Goal: Check status: Check status

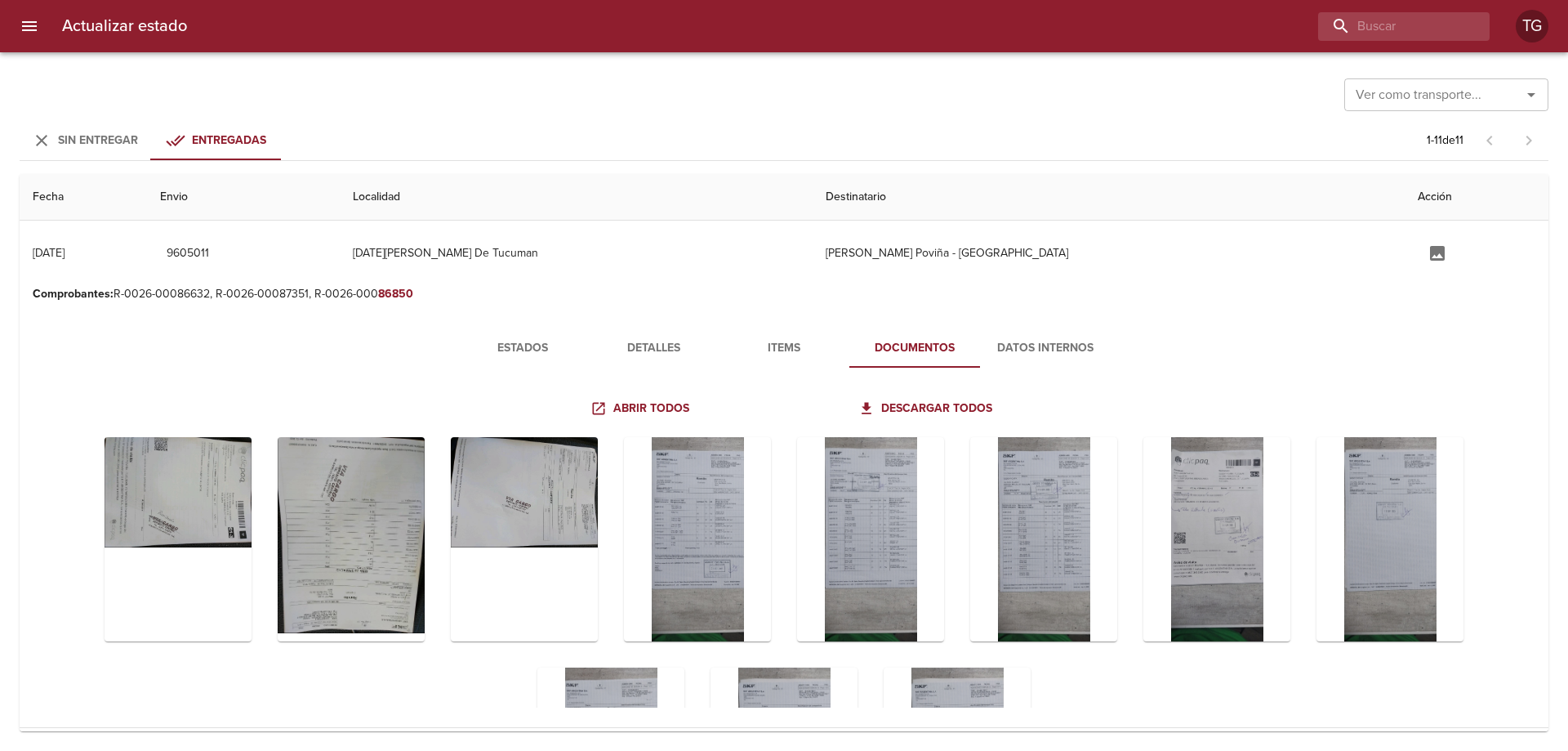
scroll to position [178, 0]
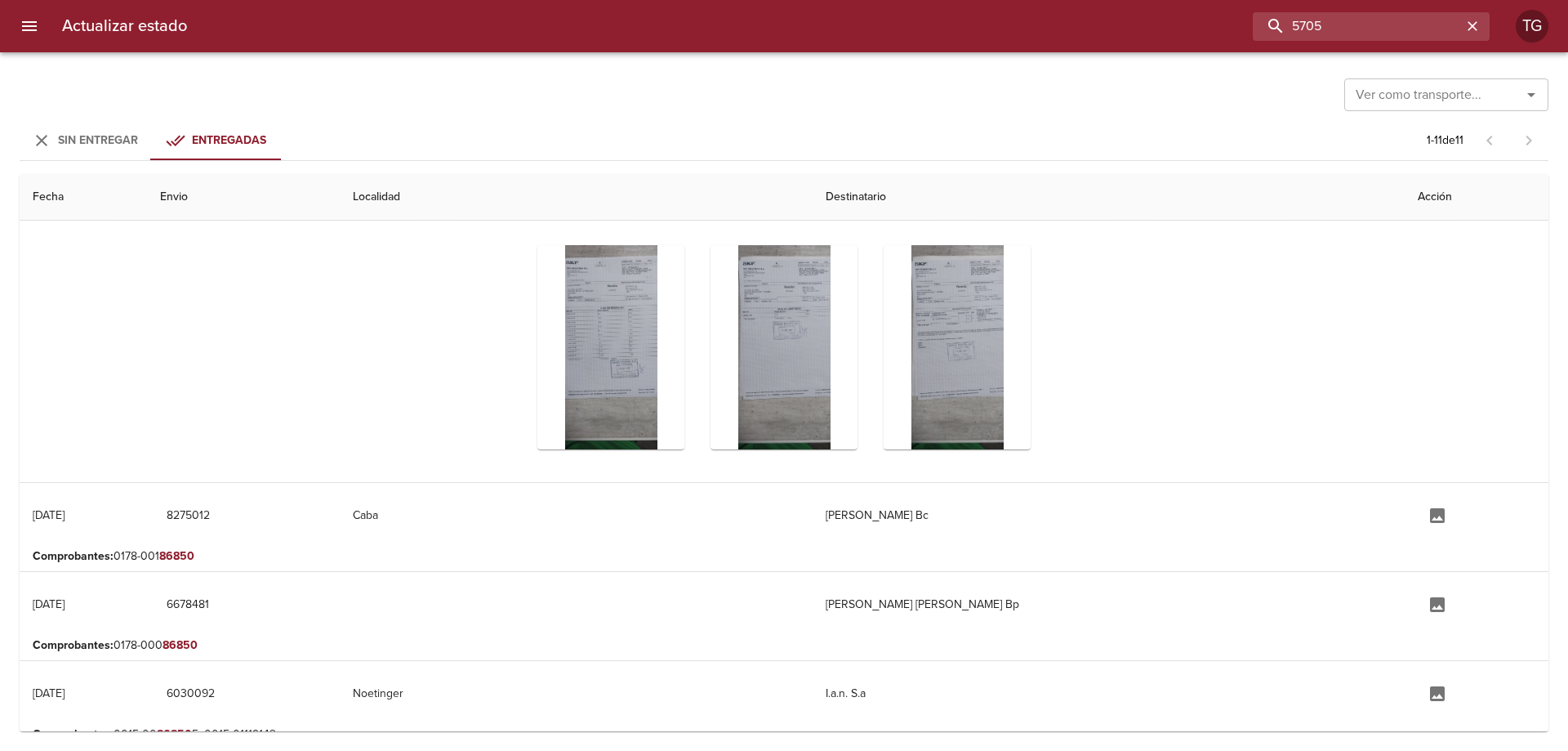
type input "5705"
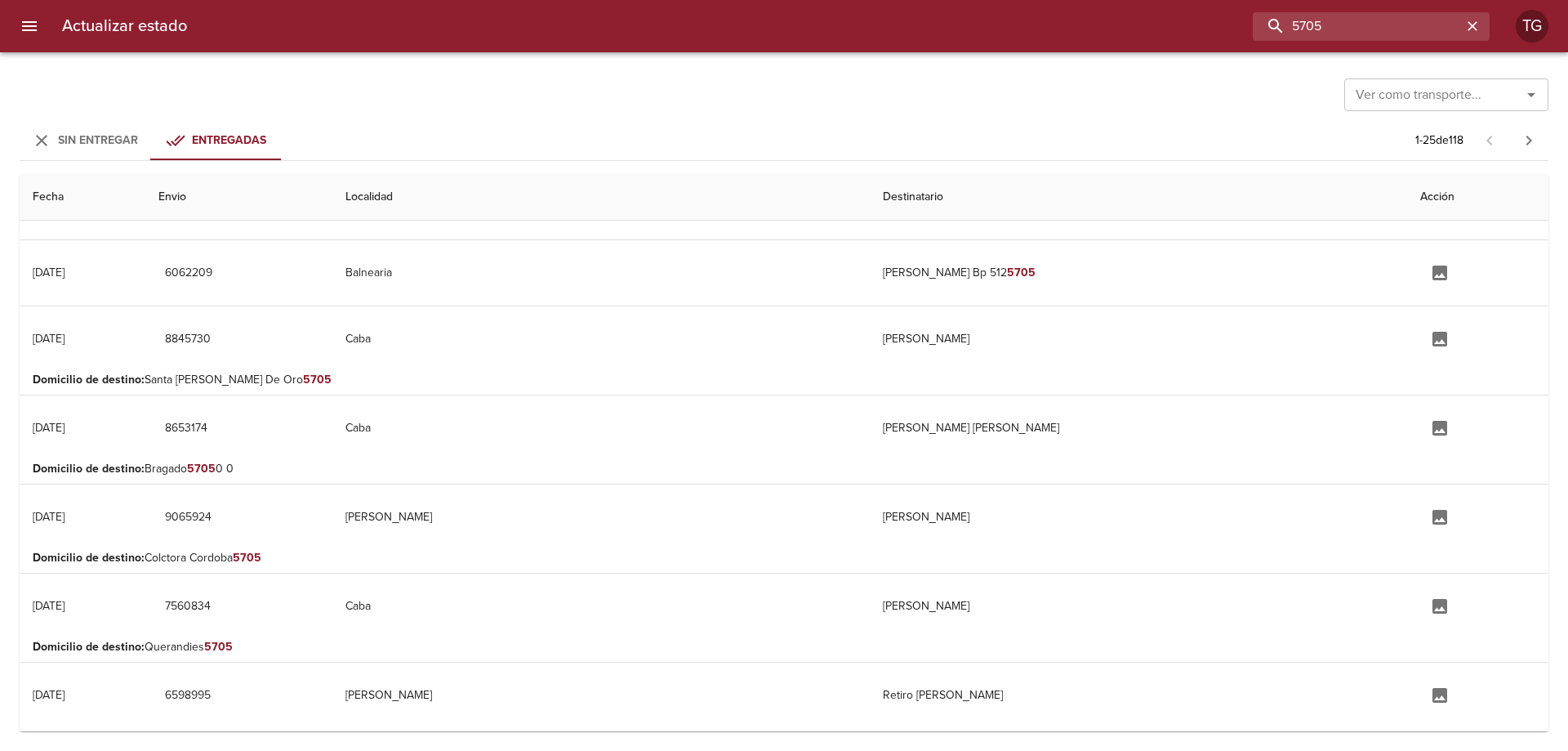
scroll to position [0, 0]
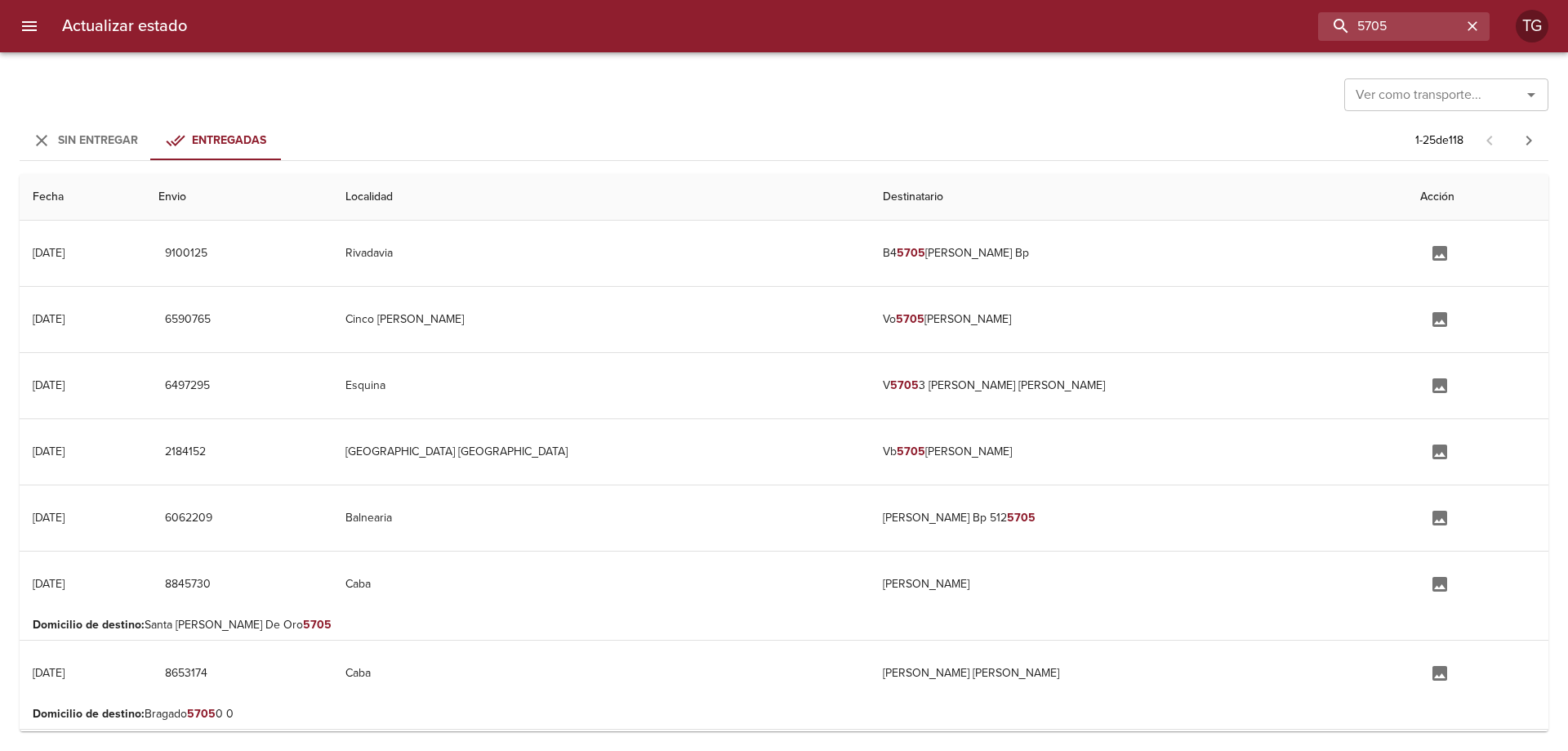
click at [102, 140] on span "Sin Entregar" at bounding box center [97, 140] width 80 height 14
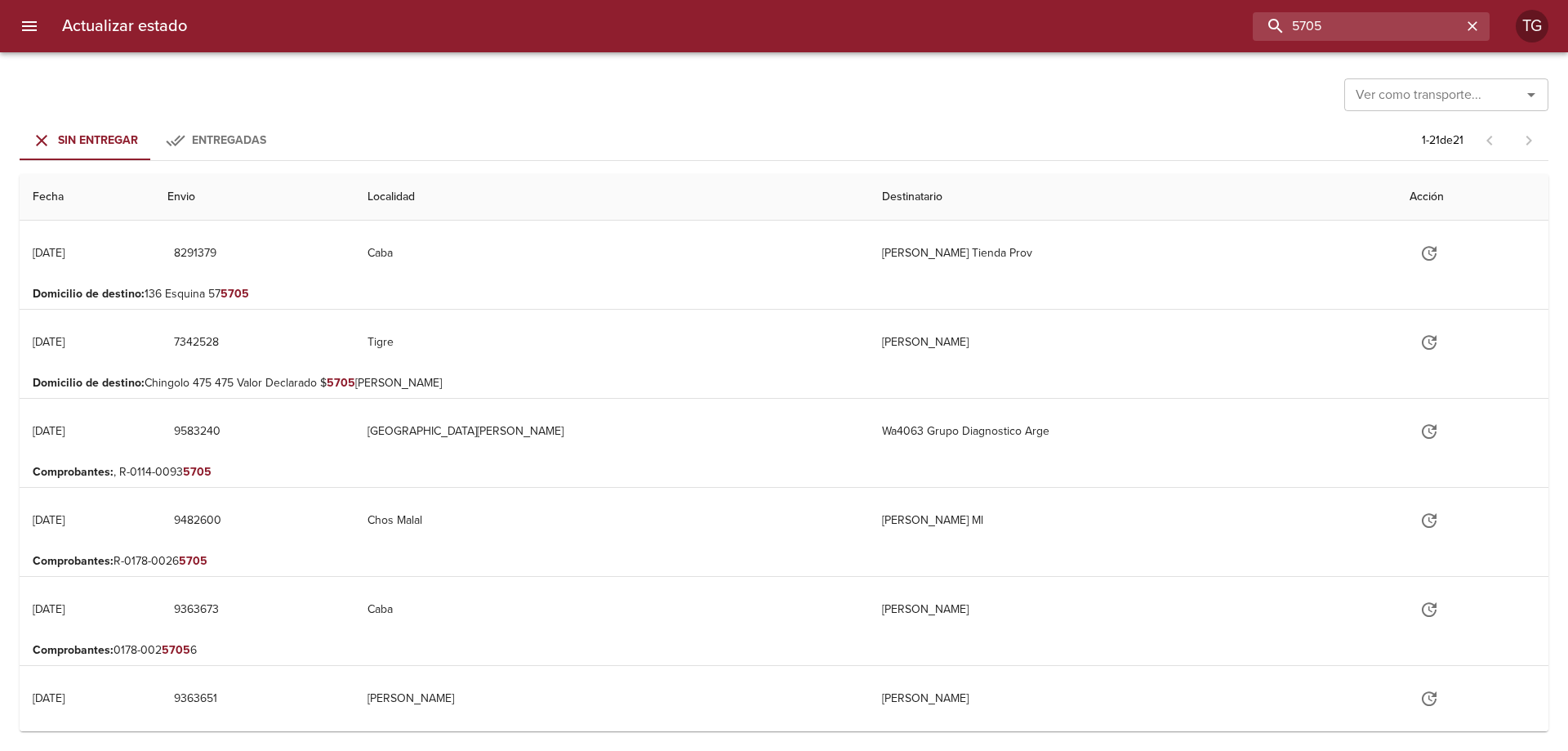
drag, startPoint x: 1404, startPoint y: 13, endPoint x: 1252, endPoint y: 44, distance: 155.1
click at [1271, 40] on div "Actualizar estado 5705 TG" at bounding box center [784, 26] width 1568 height 52
click at [25, 26] on icon "menu" at bounding box center [30, 26] width 15 height 10
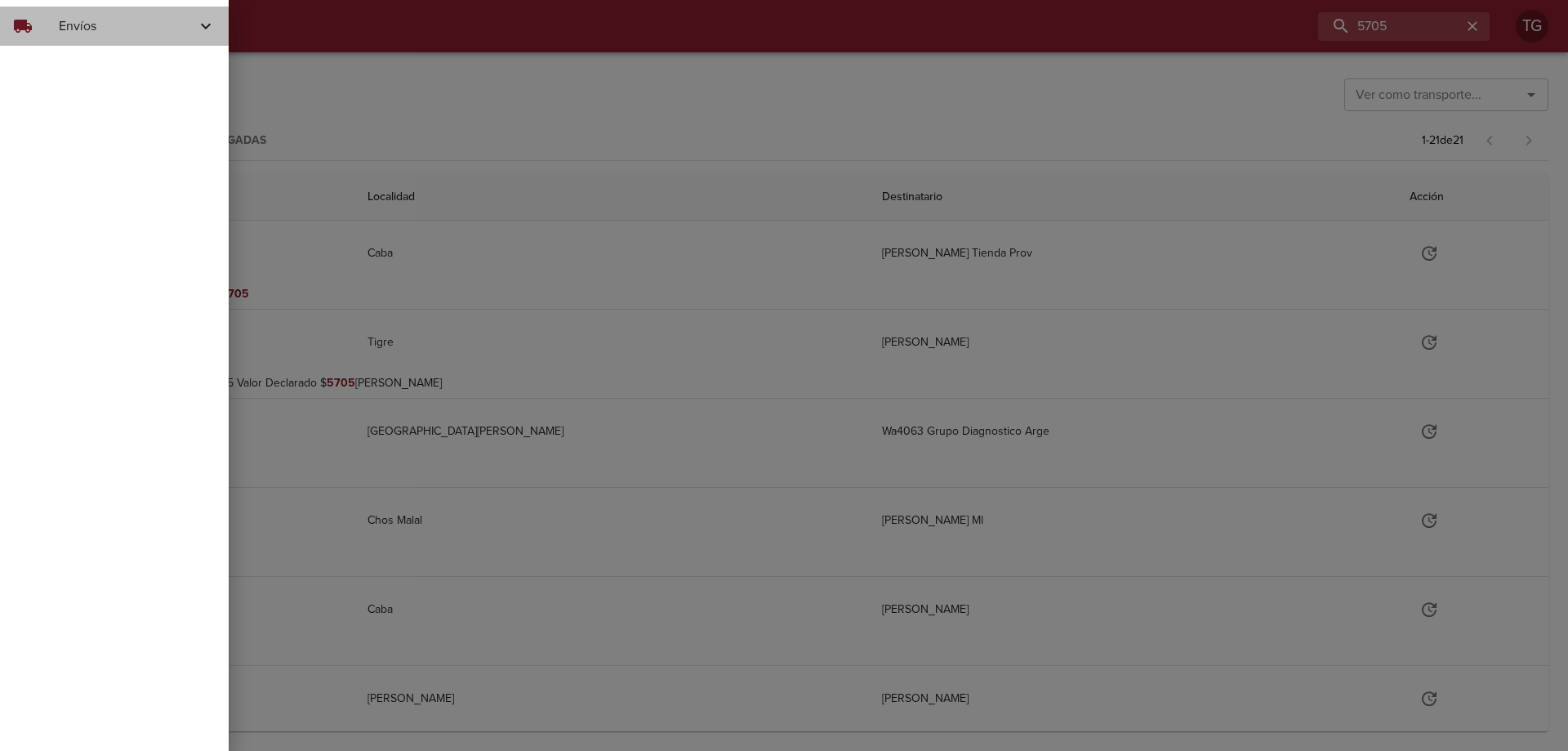
click at [131, 22] on span "Envíos" at bounding box center [127, 26] width 137 height 20
click at [126, 64] on span "Ver Envíos" at bounding box center [134, 67] width 164 height 17
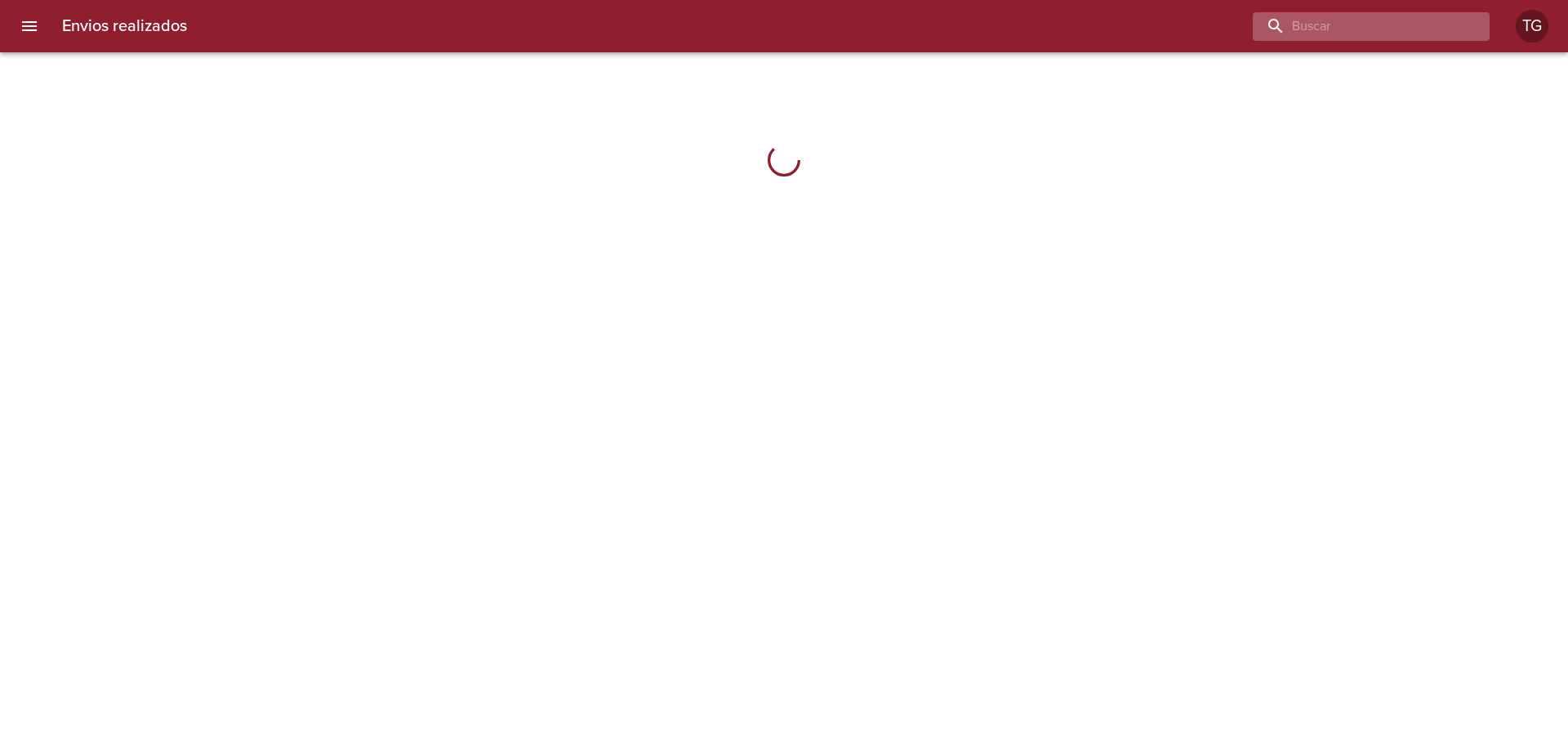
click at [1381, 36] on input "buscar" at bounding box center [1357, 26] width 209 height 29
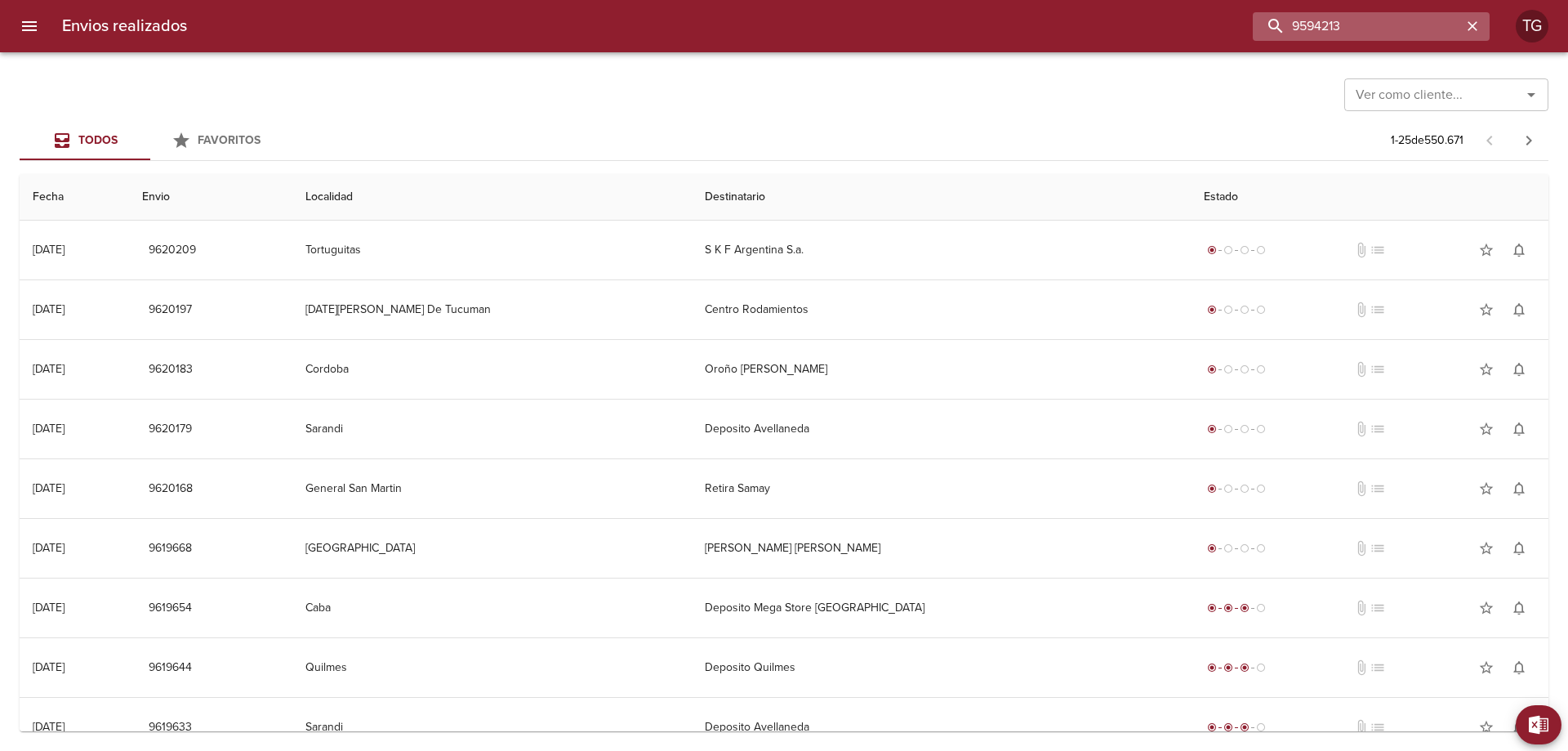
type input "9594213"
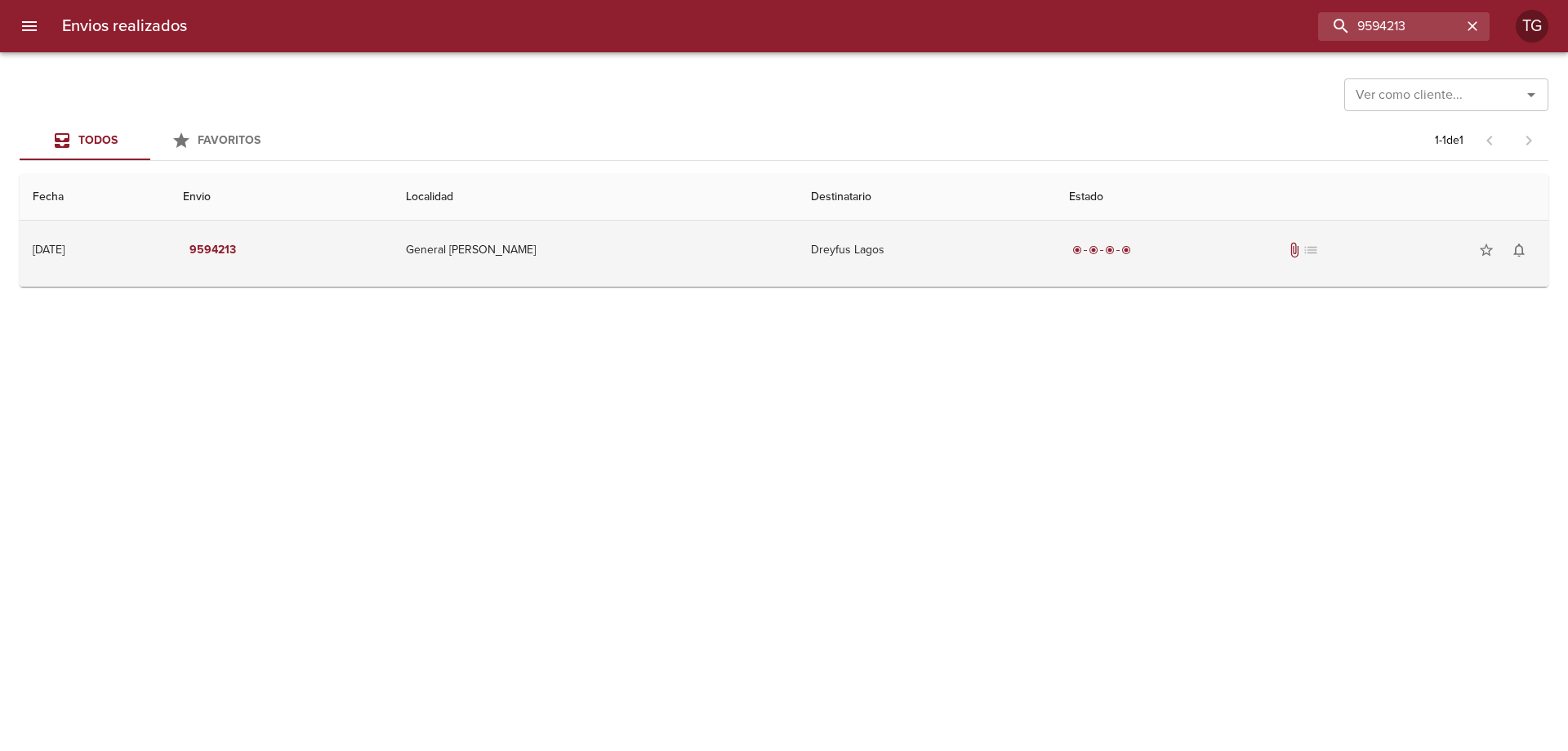
click at [1005, 240] on td "Dreyfus Lagos" at bounding box center [927, 250] width 259 height 59
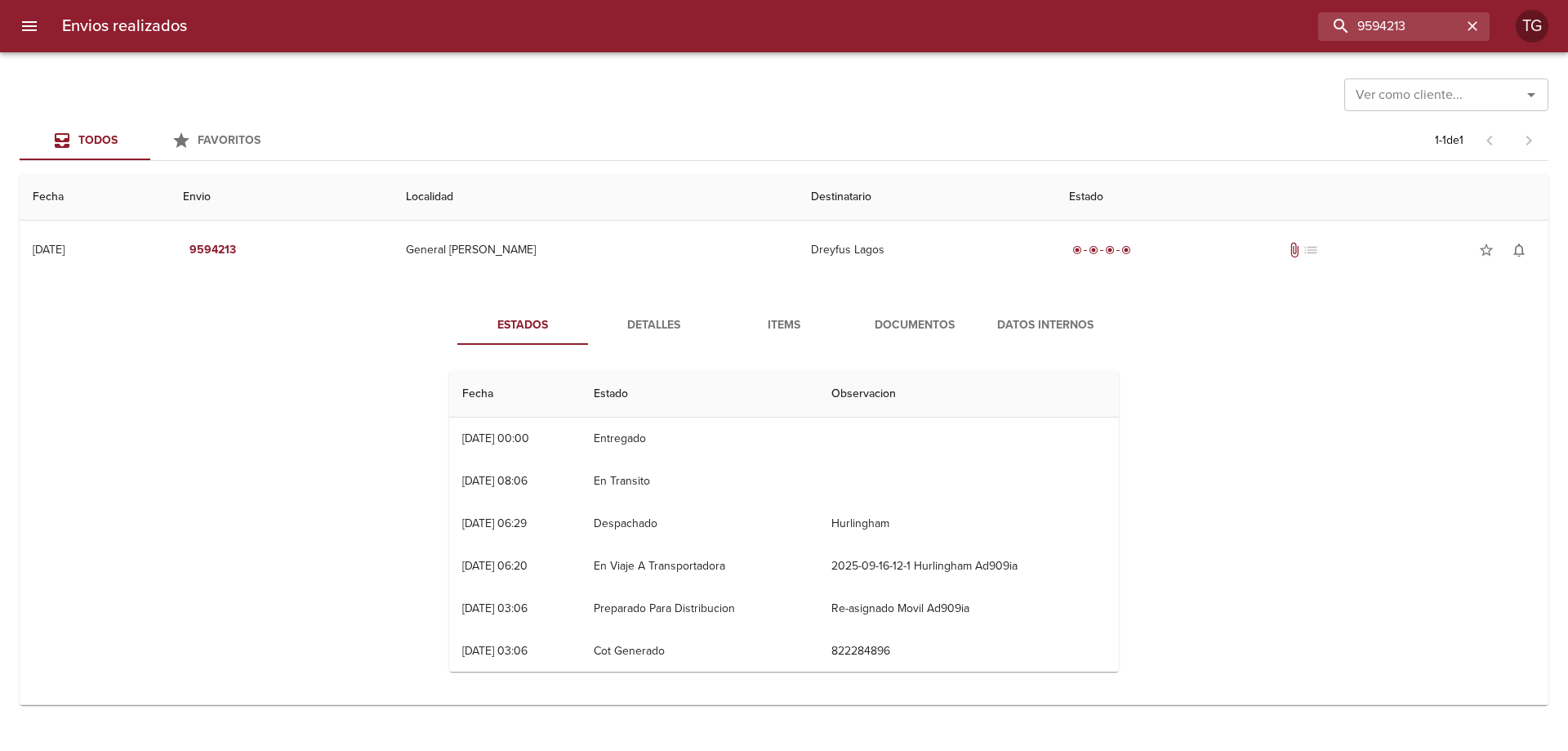
click at [912, 330] on span "Documentos" at bounding box center [915, 326] width 111 height 21
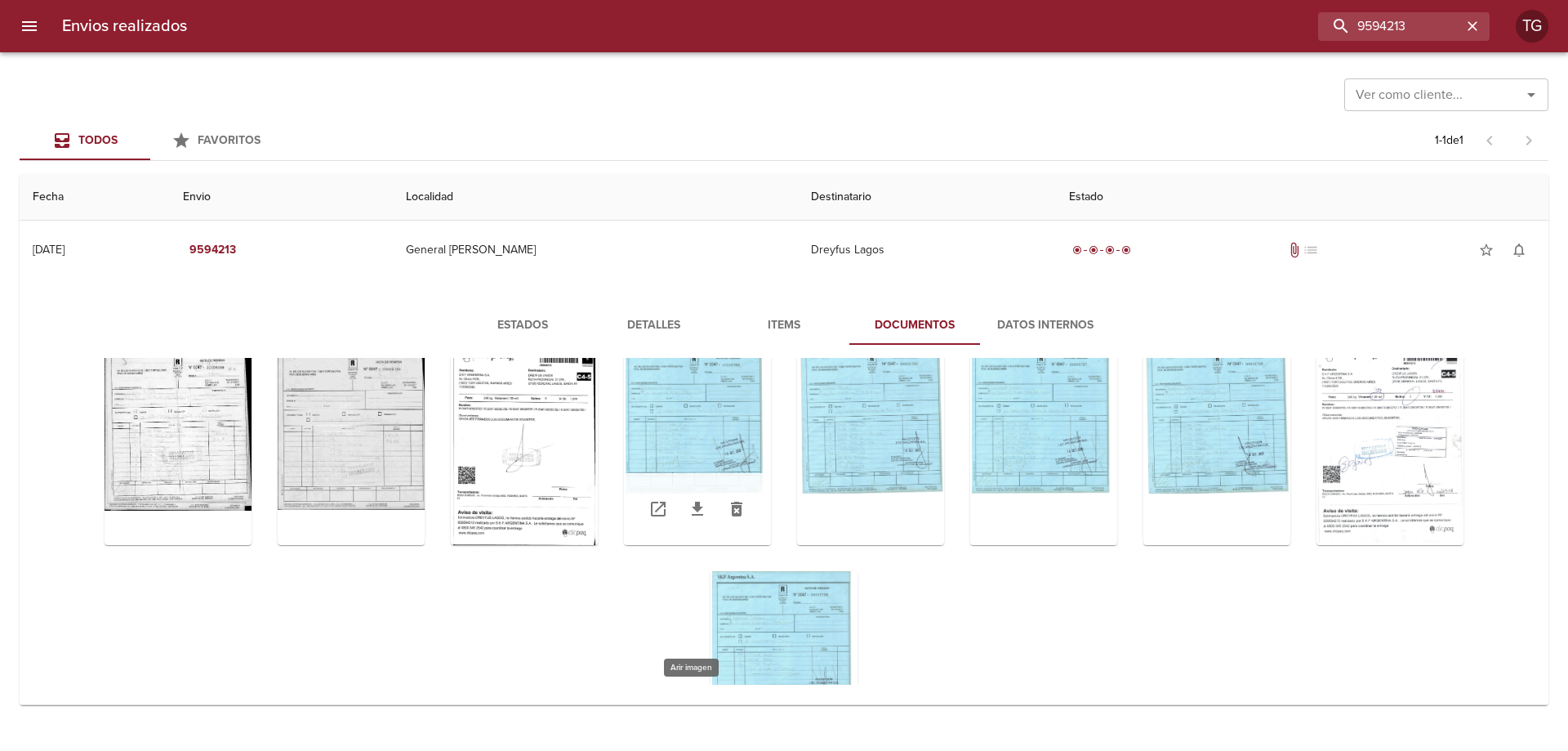
scroll to position [163, 0]
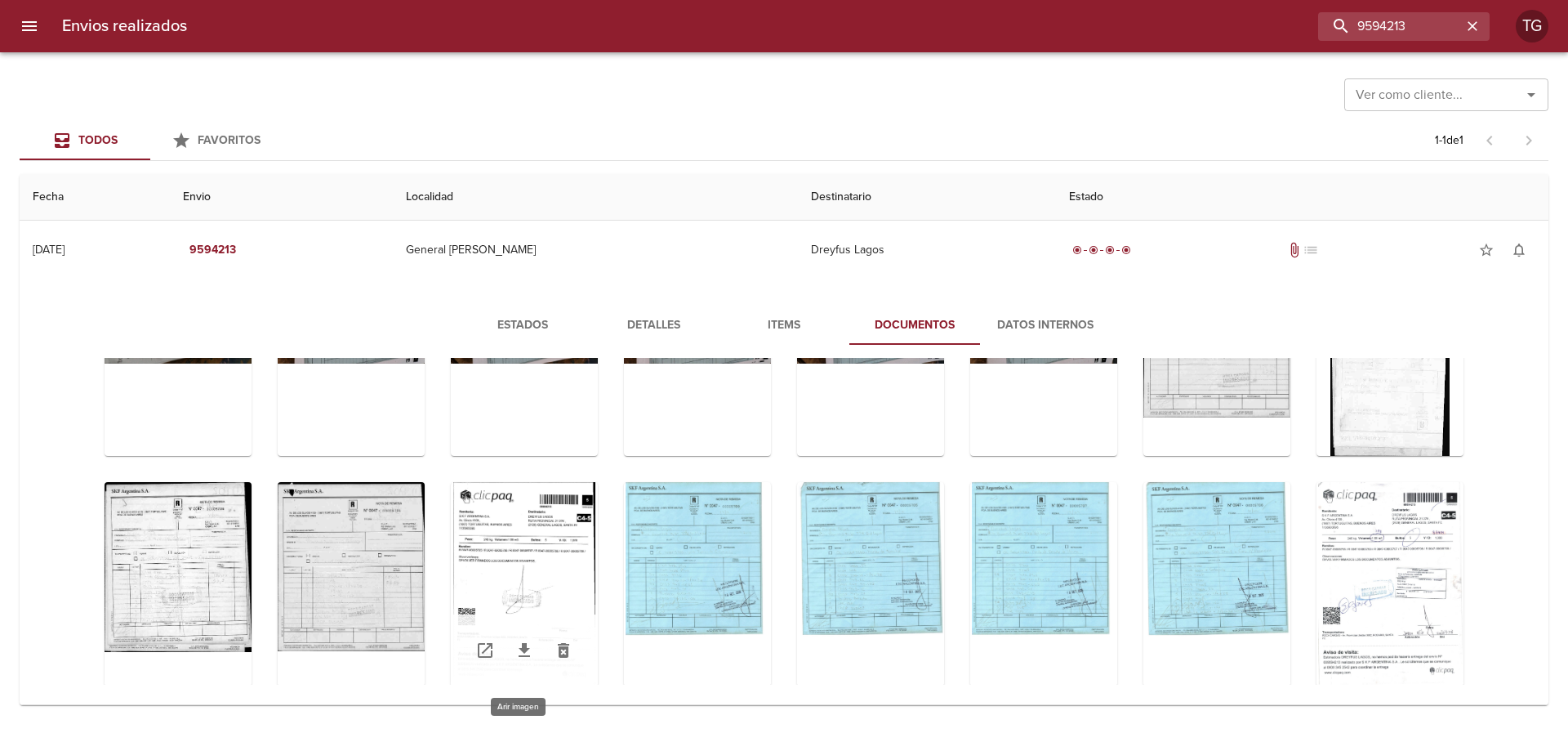
click at [547, 554] on div "Tabla de envíos del cliente" at bounding box center [525, 583] width 147 height 204
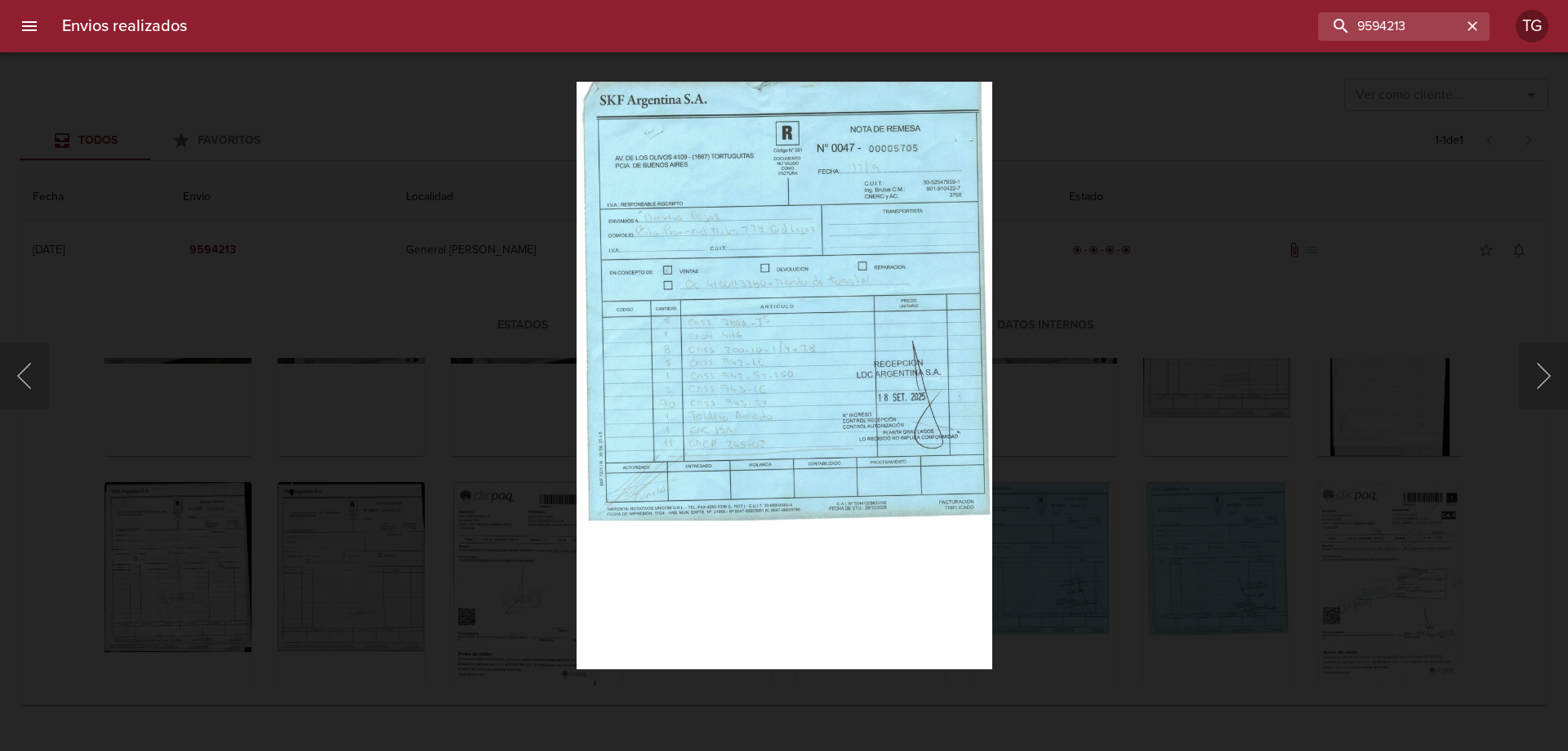
click at [1028, 464] on div "Lightbox" at bounding box center [784, 375] width 1568 height 751
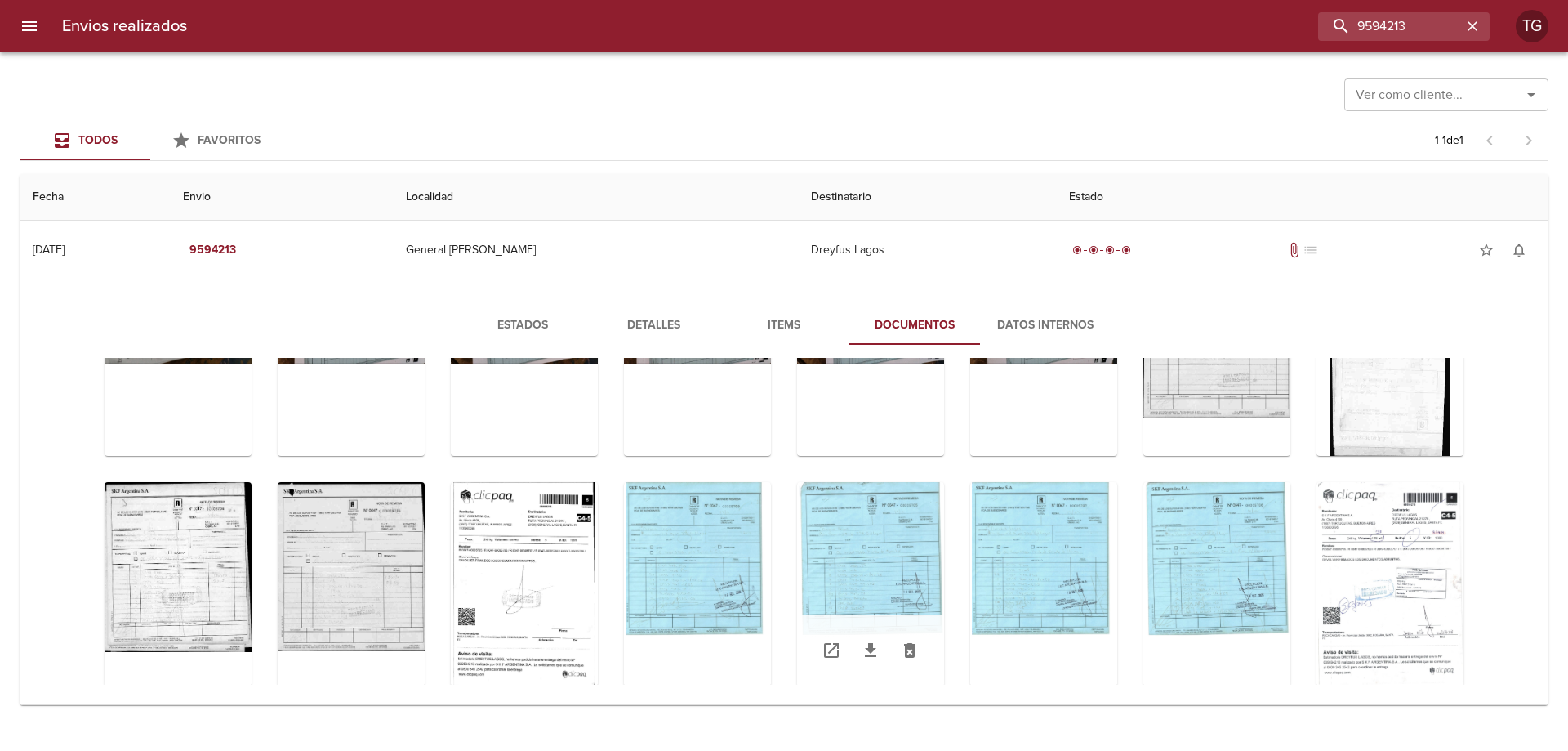
click at [860, 544] on div "Tabla de envíos del cliente" at bounding box center [871, 583] width 147 height 204
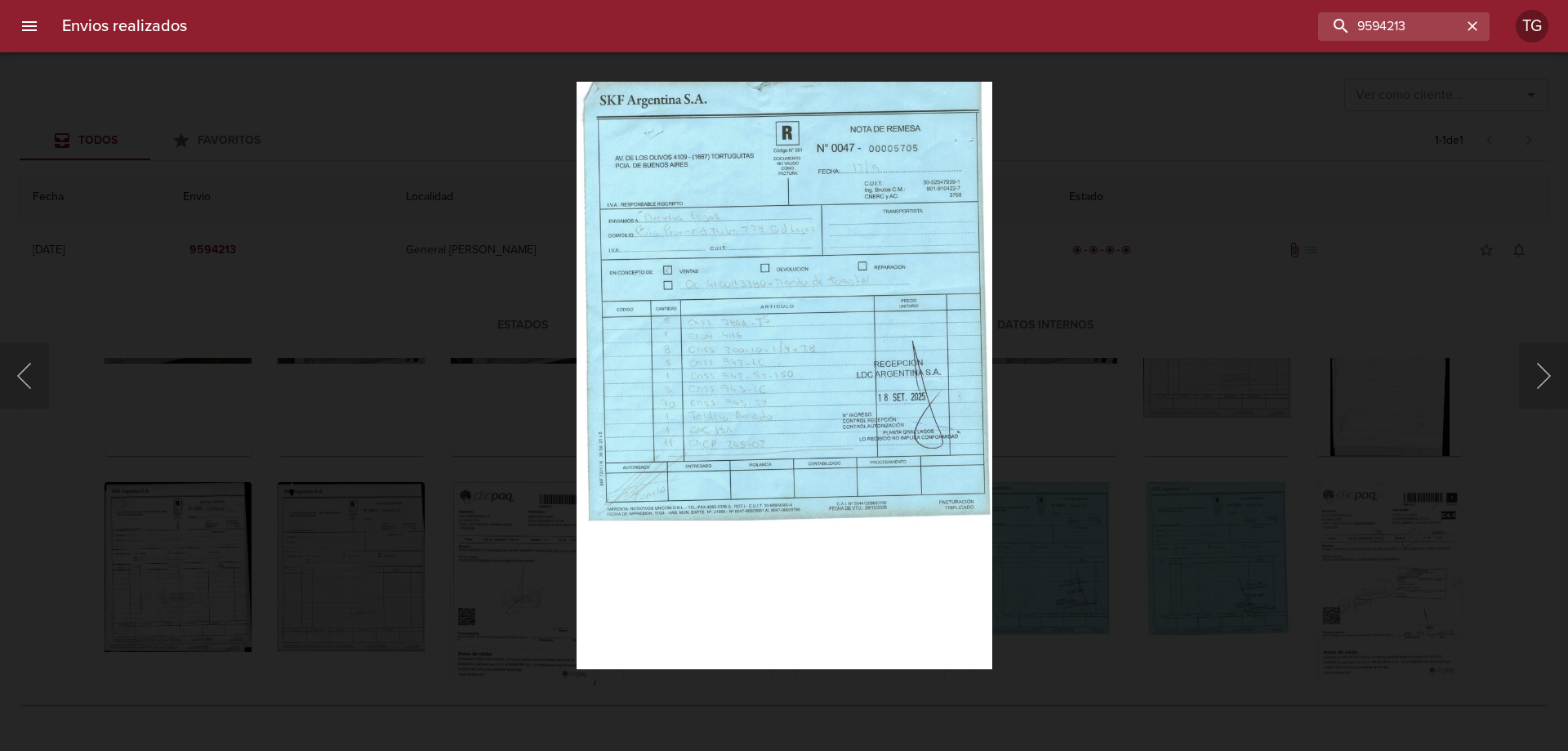
click at [1181, 252] on div "Lightbox" at bounding box center [784, 375] width 1568 height 751
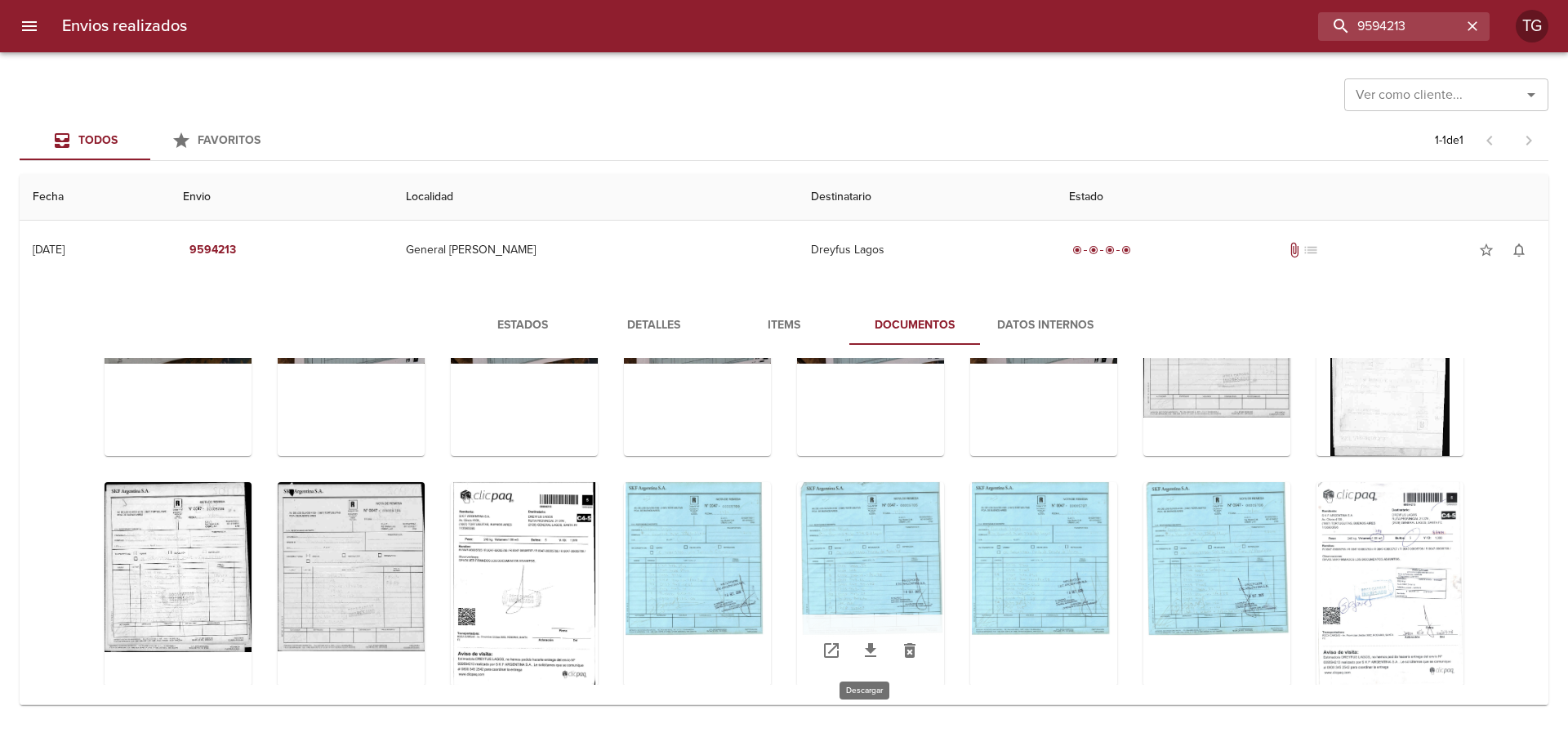
click at [861, 653] on icon "Tabla de envíos del cliente" at bounding box center [871, 650] width 20 height 20
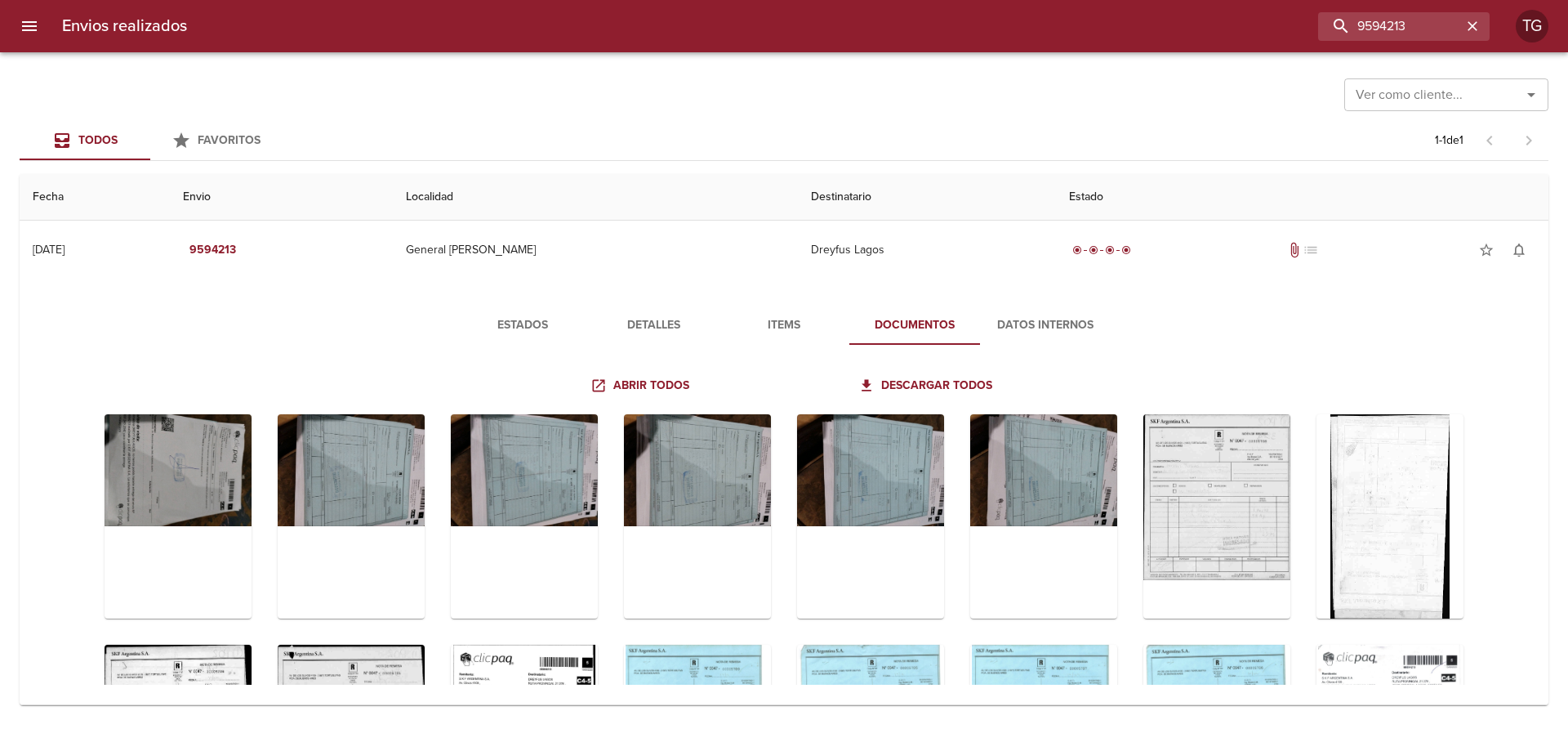
scroll to position [163, 0]
